Goal: Information Seeking & Learning: Learn about a topic

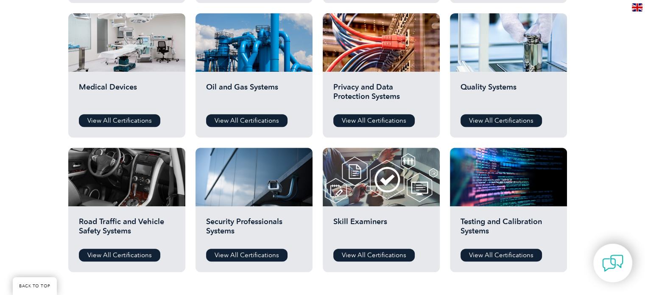
scroll to position [628, 0]
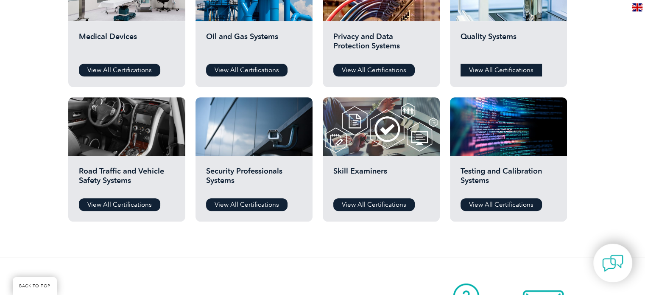
click at [496, 74] on link "View All Certifications" at bounding box center [500, 70] width 81 height 13
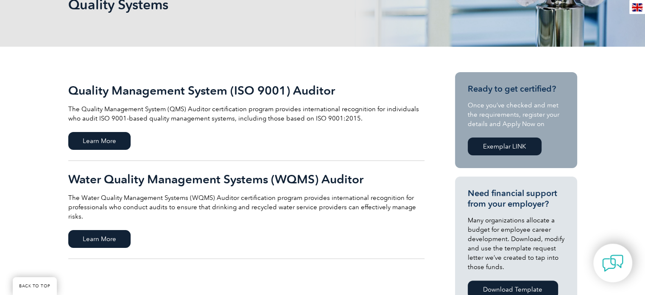
scroll to position [122, 0]
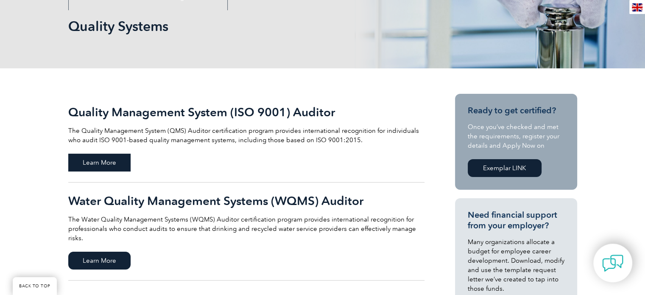
click at [117, 169] on span "Learn More" at bounding box center [99, 162] width 62 height 18
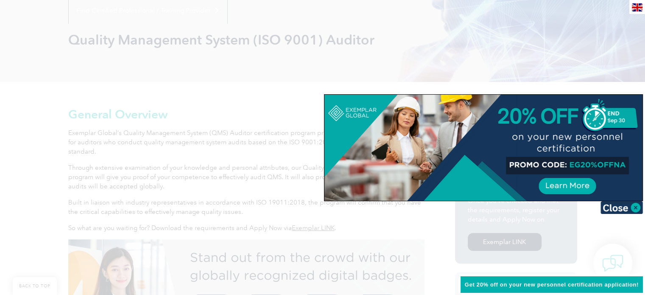
scroll to position [136, 0]
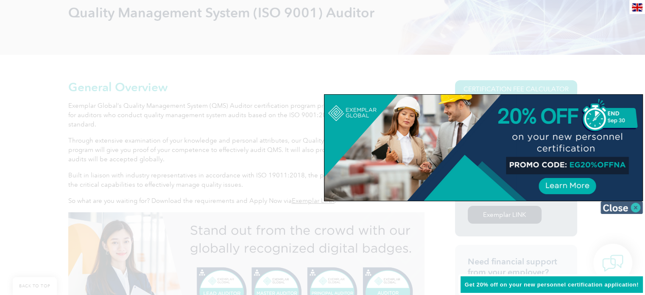
click at [636, 206] on img at bounding box center [621, 207] width 42 height 13
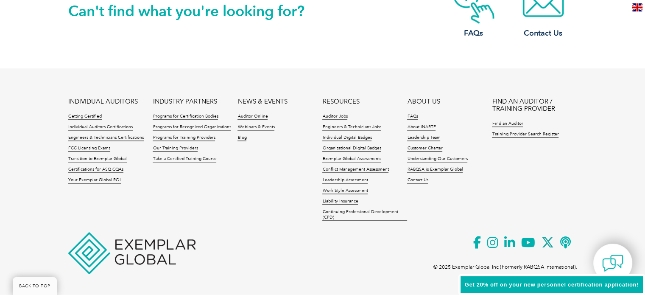
scroll to position [1246, 0]
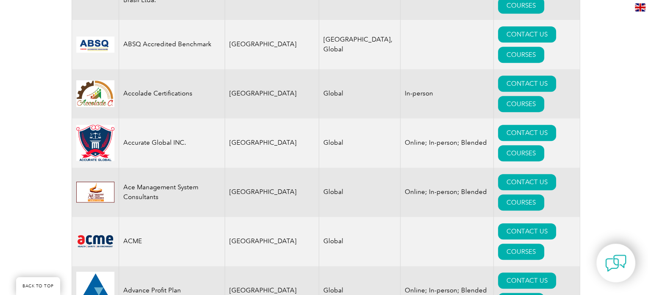
scroll to position [441, 0]
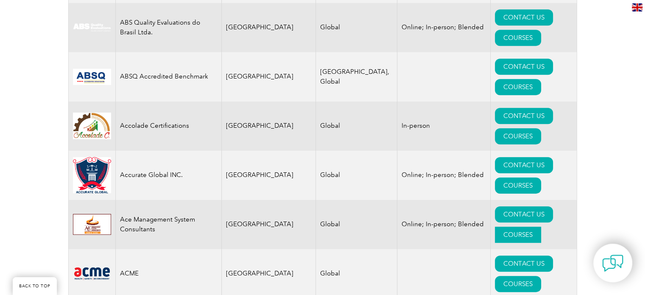
click at [539, 226] on link "COURSES" at bounding box center [518, 234] width 46 height 16
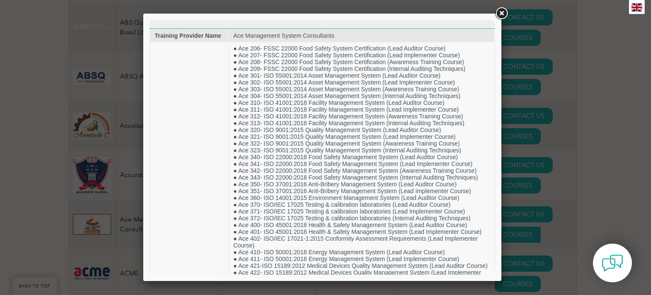
scroll to position [0, 0]
drag, startPoint x: 492, startPoint y: 70, endPoint x: 645, endPoint y: 53, distance: 153.5
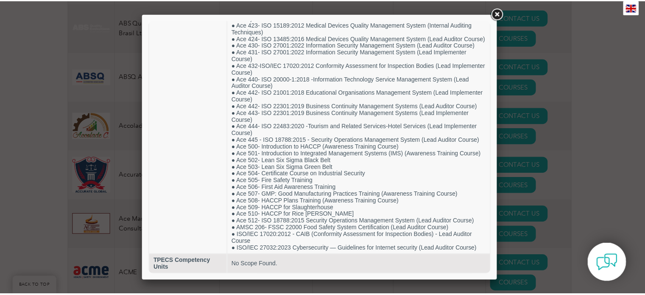
scroll to position [307, 0]
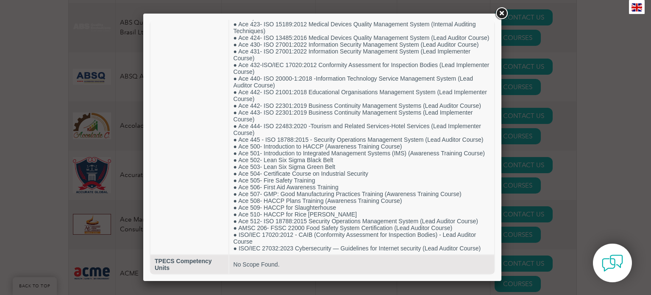
drag, startPoint x: 645, startPoint y: 53, endPoint x: 658, endPoint y: 226, distance: 173.5
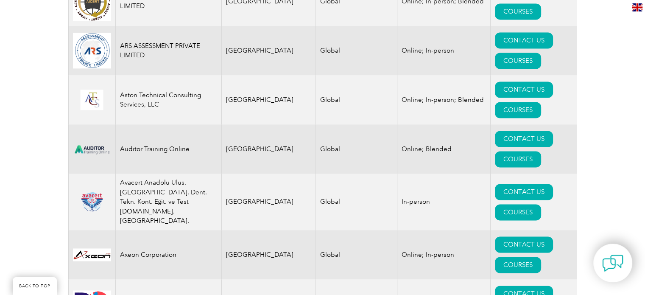
scroll to position [1472, 0]
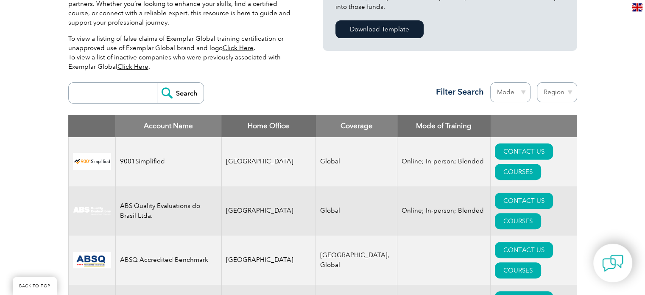
scroll to position [516, 0]
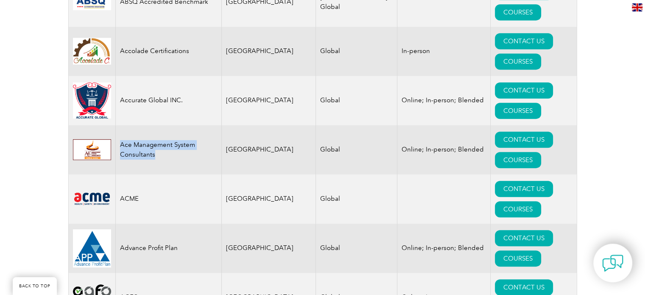
drag, startPoint x: 156, startPoint y: 66, endPoint x: 119, endPoint y: 54, distance: 39.3
click at [119, 125] on td "Ace Management System Consultants" at bounding box center [168, 149] width 106 height 49
copy td "Ace Management System Consultants"
click at [495, 131] on link "CONTACT US" at bounding box center [524, 139] width 58 height 16
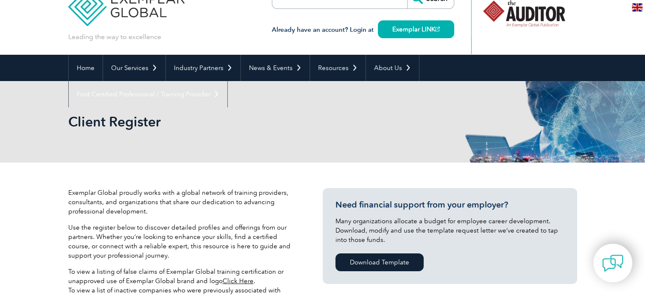
scroll to position [0, 0]
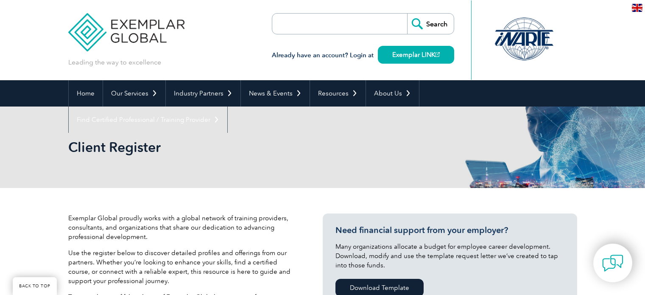
scroll to position [1472, 0]
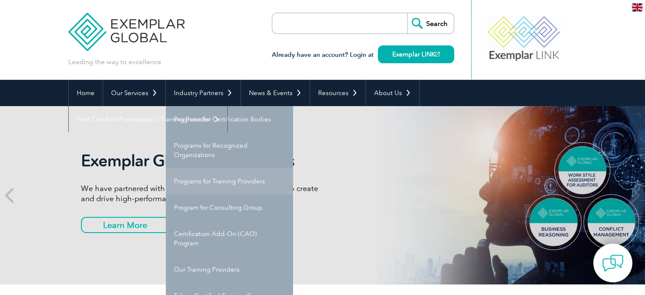
click at [255, 184] on link "Programs for Training Providers" at bounding box center [229, 181] width 127 height 26
